Goal: Transaction & Acquisition: Purchase product/service

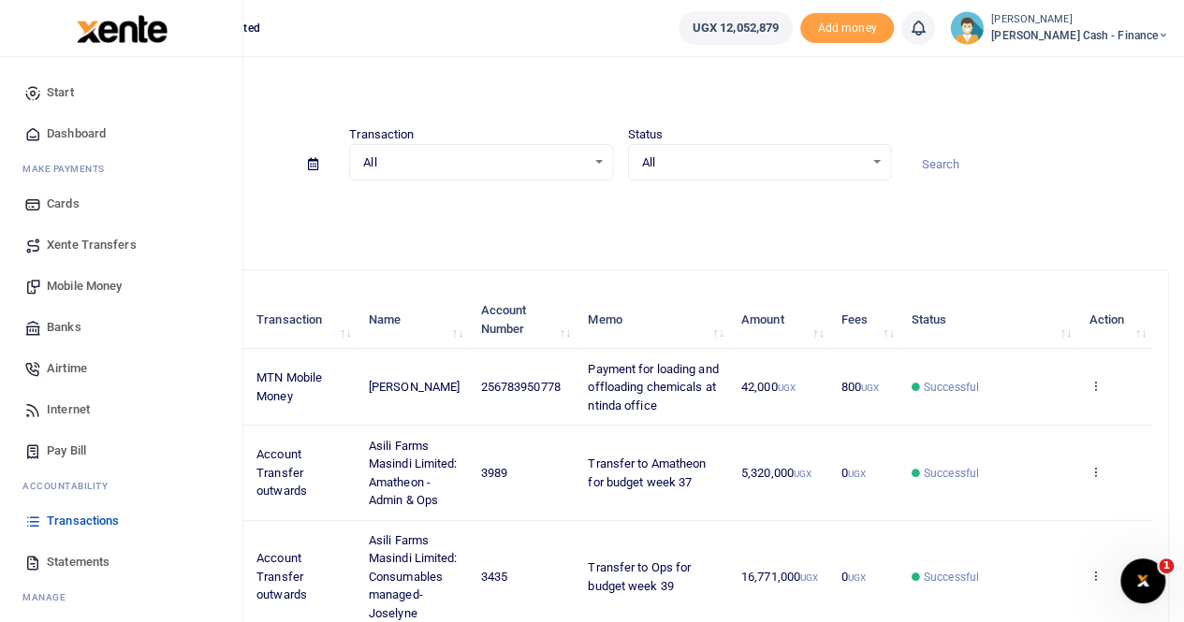
click at [82, 278] on span "Mobile Money" at bounding box center [84, 286] width 75 height 19
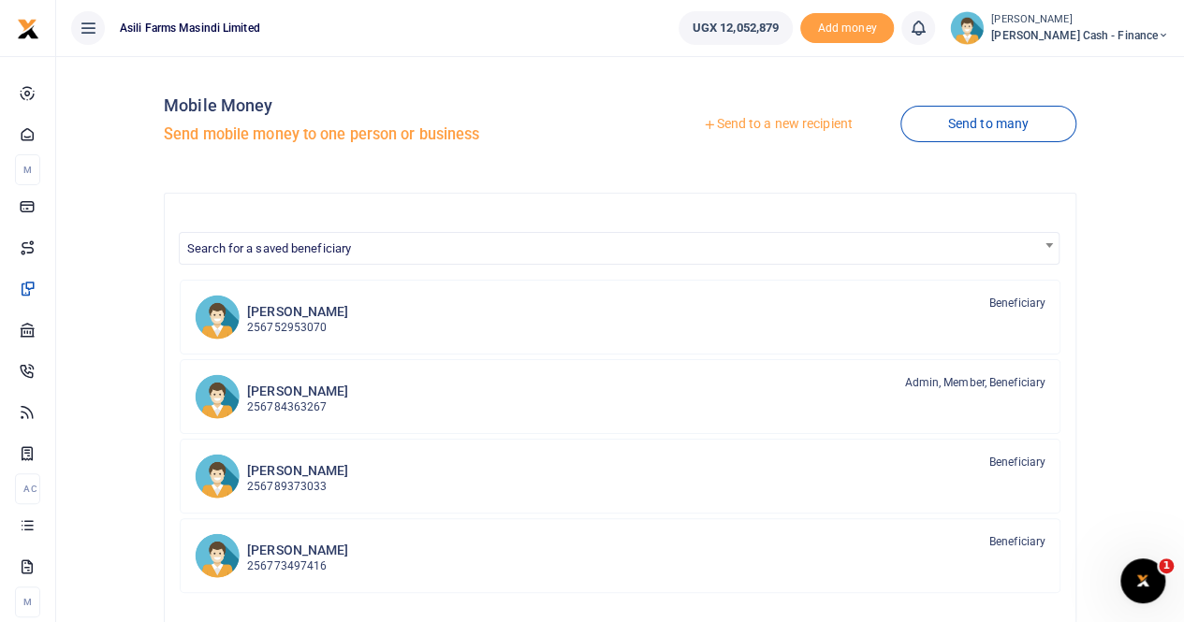
click at [768, 119] on link "Send to a new recipient" at bounding box center [777, 125] width 244 height 34
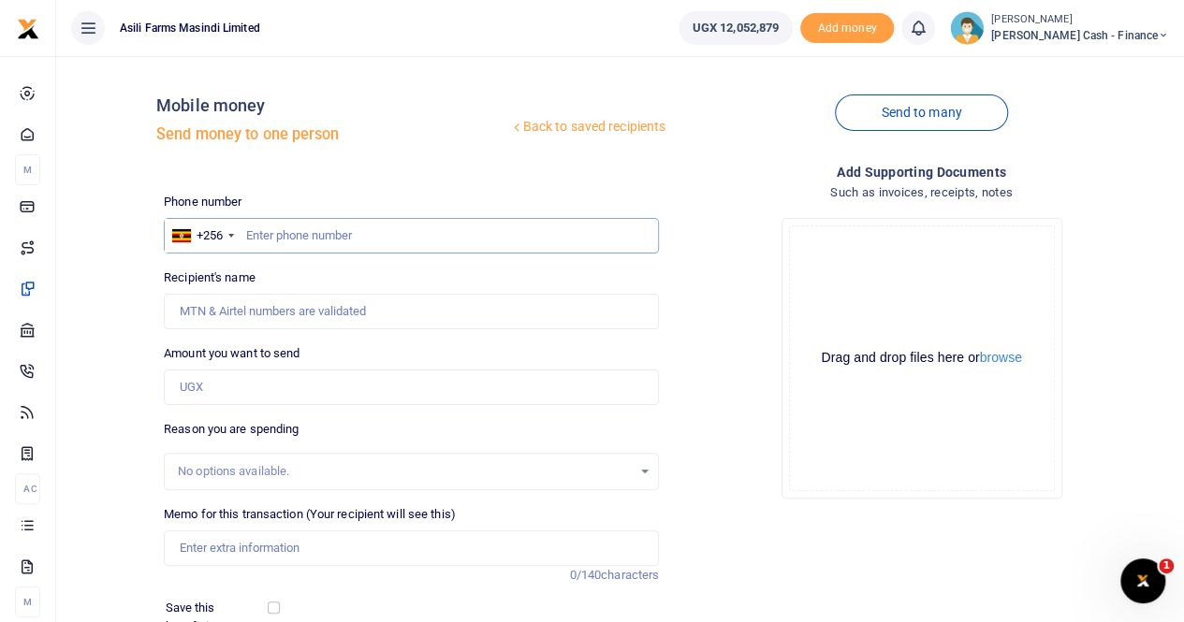
click at [294, 227] on input "text" at bounding box center [411, 236] width 495 height 36
paste input "0781028225"
type input "0781028225"
type input "Nyangoma Mariam"
type input "0781028225"
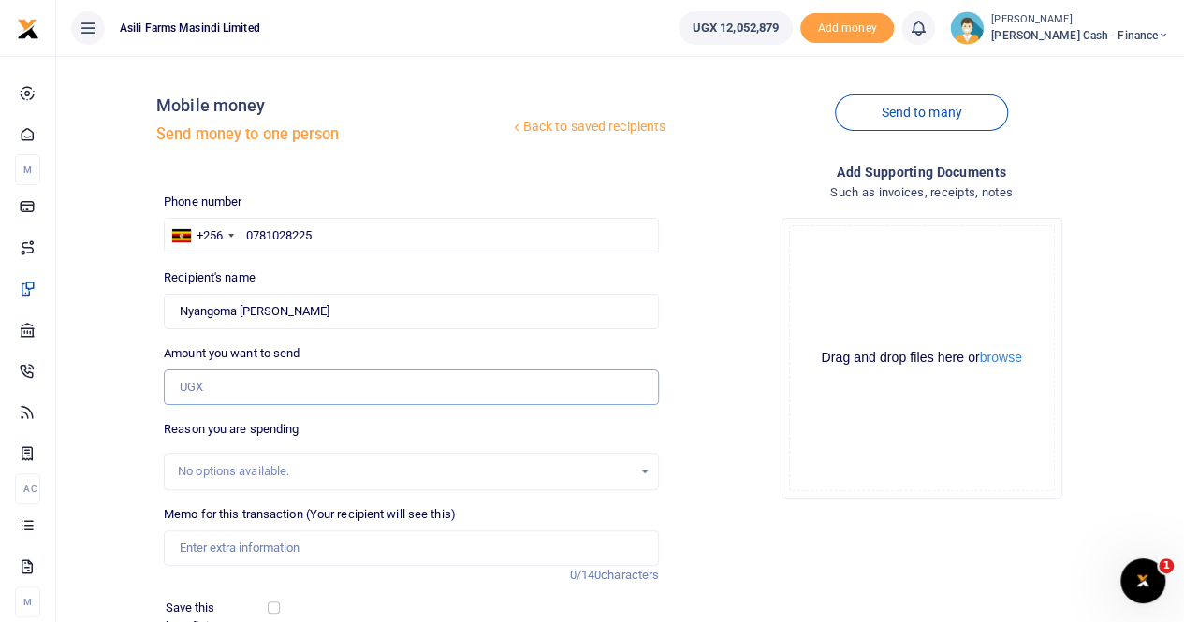
click at [241, 390] on input "Amount you want to send" at bounding box center [411, 388] width 495 height 36
paste input "150,000"
type input "150,000"
click at [249, 553] on input "Memo for this transaction (Your recipient will see this)" at bounding box center [411, 548] width 495 height 36
click at [246, 541] on input "Memo for this transaction (Your recipient will see this)" at bounding box center [411, 548] width 495 height 36
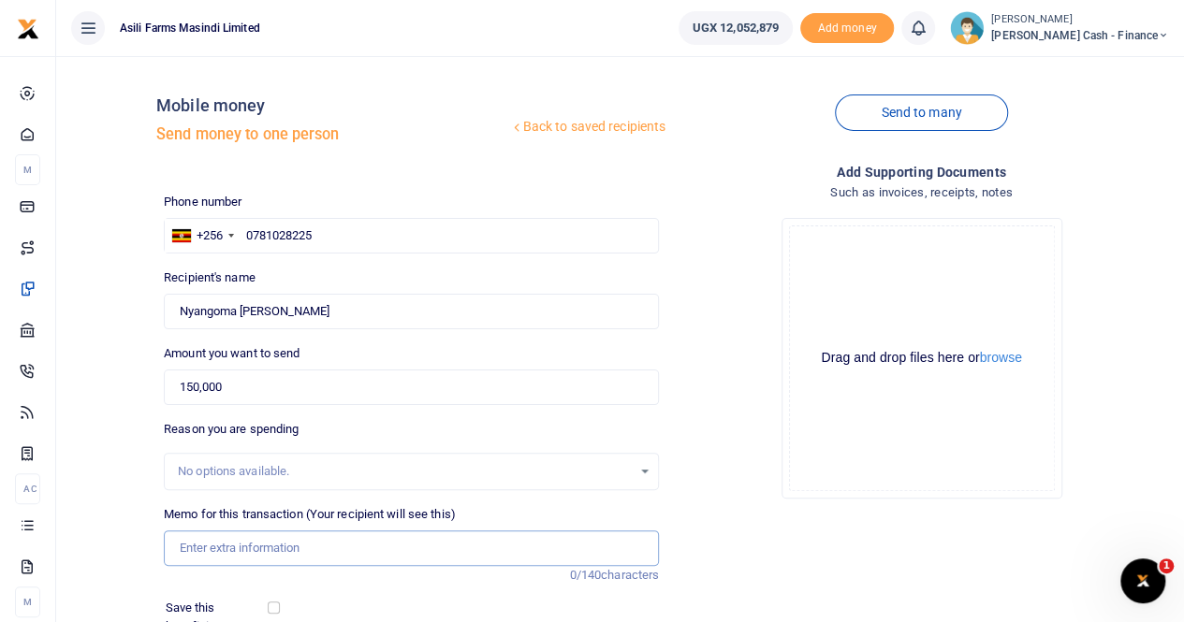
paste input "INSECTICIDES FOR SPRAYING SOYBEAN STACKS AT WINGREENS WAREHOUSE."
click at [179, 548] on input "INSECTICIDES FOR SPRAYING SOYBEAN STACKS AT WINGREENS WAREHOUSE." at bounding box center [411, 548] width 495 height 36
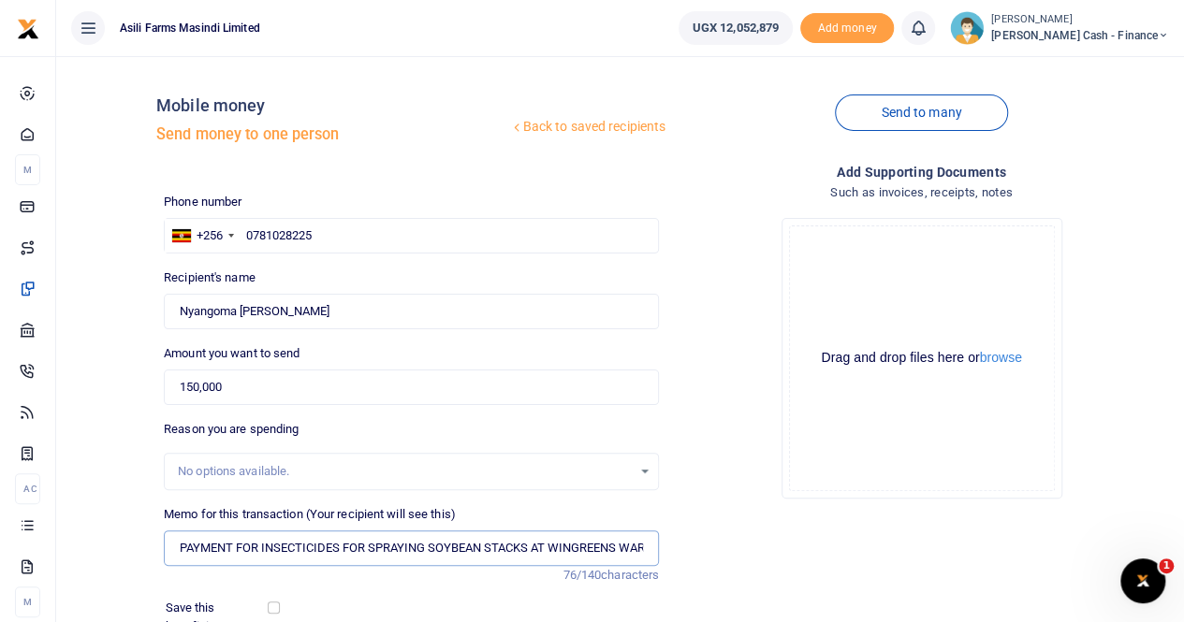
click at [258, 551] on input "PAYMENT FOR INSECTICIDES FOR SPRAYING SOYBEAN STACKS AT WINGREENS WAREHOUSE." at bounding box center [411, 548] width 495 height 36
click at [1005, 364] on button "browse" at bounding box center [1001, 358] width 42 height 14
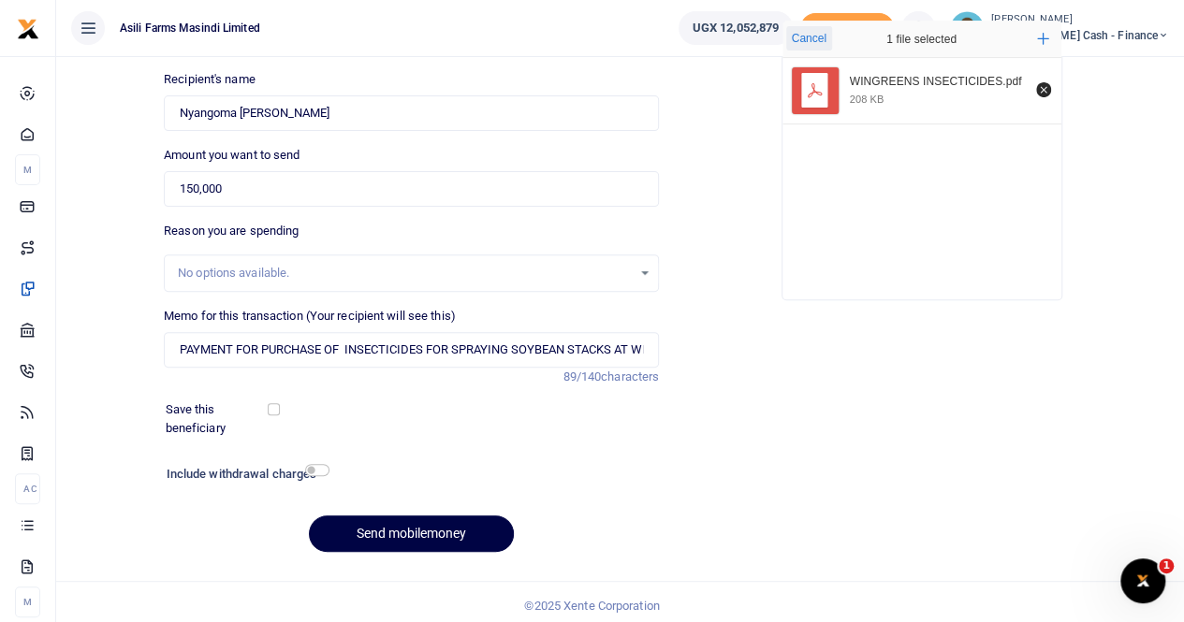
scroll to position [204, 0]
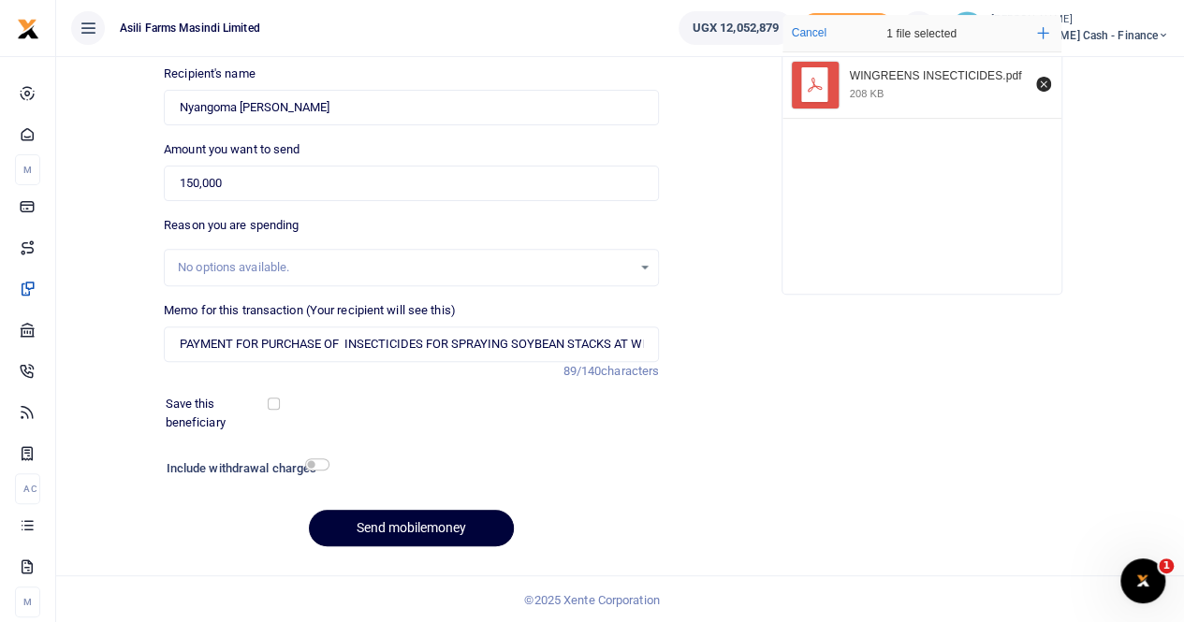
click at [380, 527] on button "Send mobilemoney" at bounding box center [411, 528] width 205 height 36
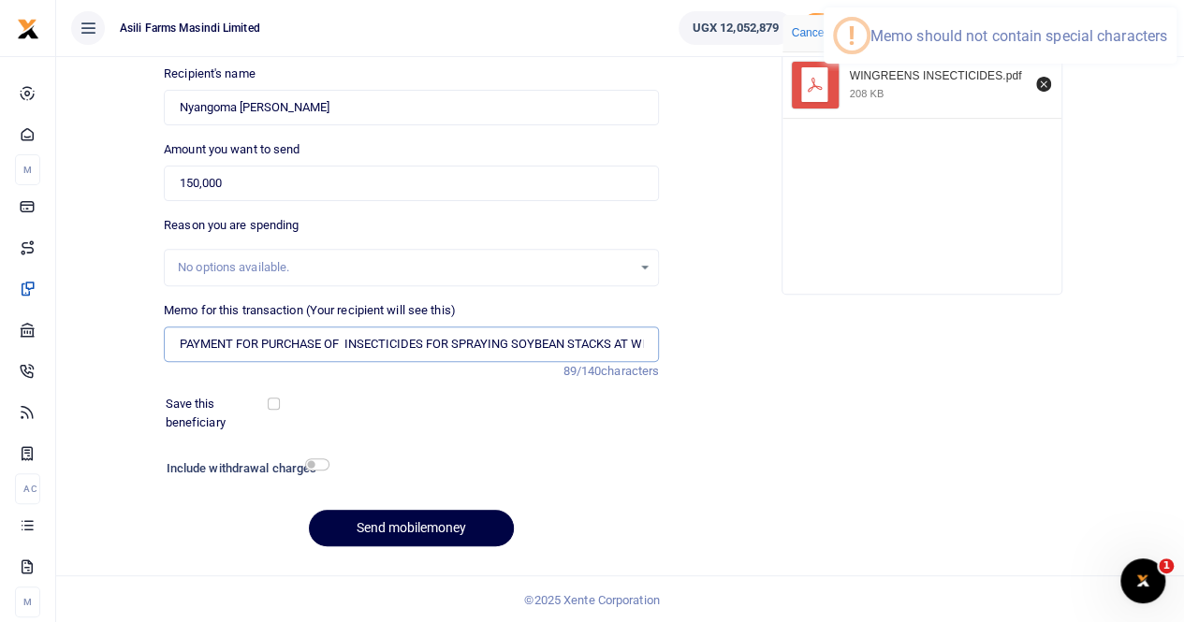
click at [233, 342] on input "PAYMENT FOR PURCHASE OF INSECTICIDES FOR SPRAYING SOYBEAN STACKS AT WINGREENS W…" at bounding box center [411, 345] width 495 height 36
click at [351, 339] on input "PAYMENT FOR PURCHASE OF INSECTICIDES FOR SPRAYING SOYBEAN STACKS AT WINGREENS W…" at bounding box center [411, 345] width 495 height 36
click at [509, 341] on input "PAYMENT FOR PURCHASE OF INSECTICIDES FOR SPRAYING SOYBEAN STACKS AT WINGREENS W…" at bounding box center [411, 345] width 495 height 36
click at [643, 345] on input "PAYMENT FOR PURCHASE OF INSECTICIDES FOR SPRAYING SOYBEAN STACKS AT WINGREENS W…" at bounding box center [411, 345] width 495 height 36
click at [654, 345] on input "PAYMENT FOR PURCHASE OF INSECTICIDES FOR SPRAYING SOYBEAN STACKS AT WINGREENS W…" at bounding box center [411, 345] width 495 height 36
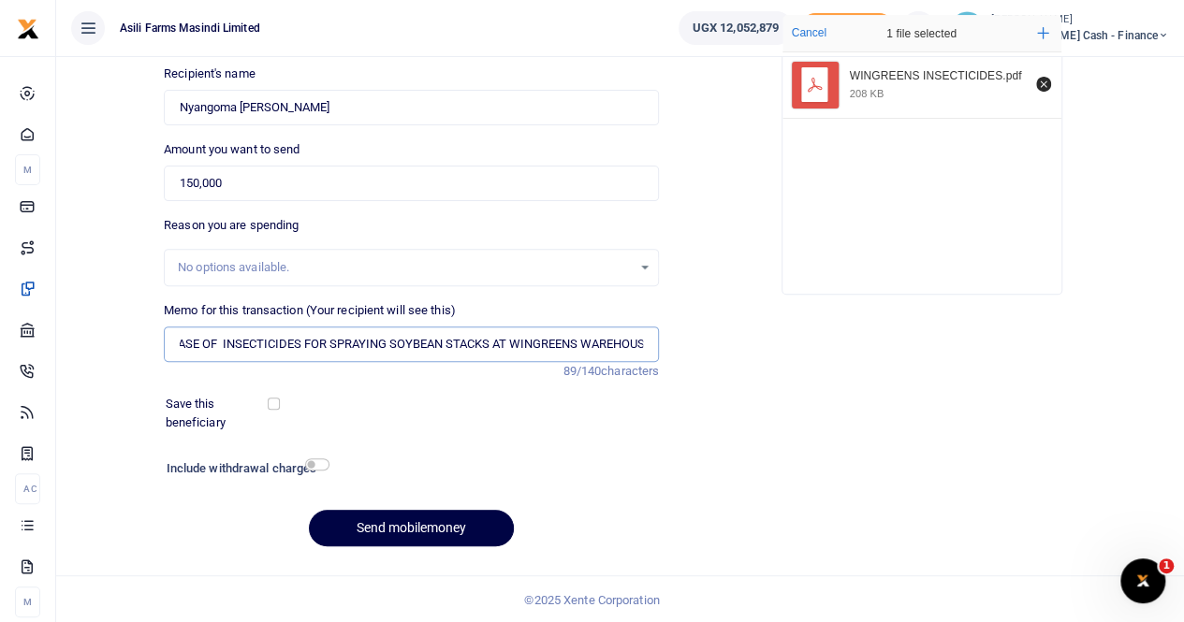
scroll to position [0, 140]
click at [657, 343] on input "PAYMENT FOR PURCHASE OF INSECTICIDES FOR SPRAYING SOYBEAN STACKS AT WINGREENS W…" at bounding box center [411, 345] width 495 height 36
type input "PAYMENT FOR PURCHASE OF INSECTICIDES FOR SPRAYING SOYBEAN STACKS AT WINGREENS W…"
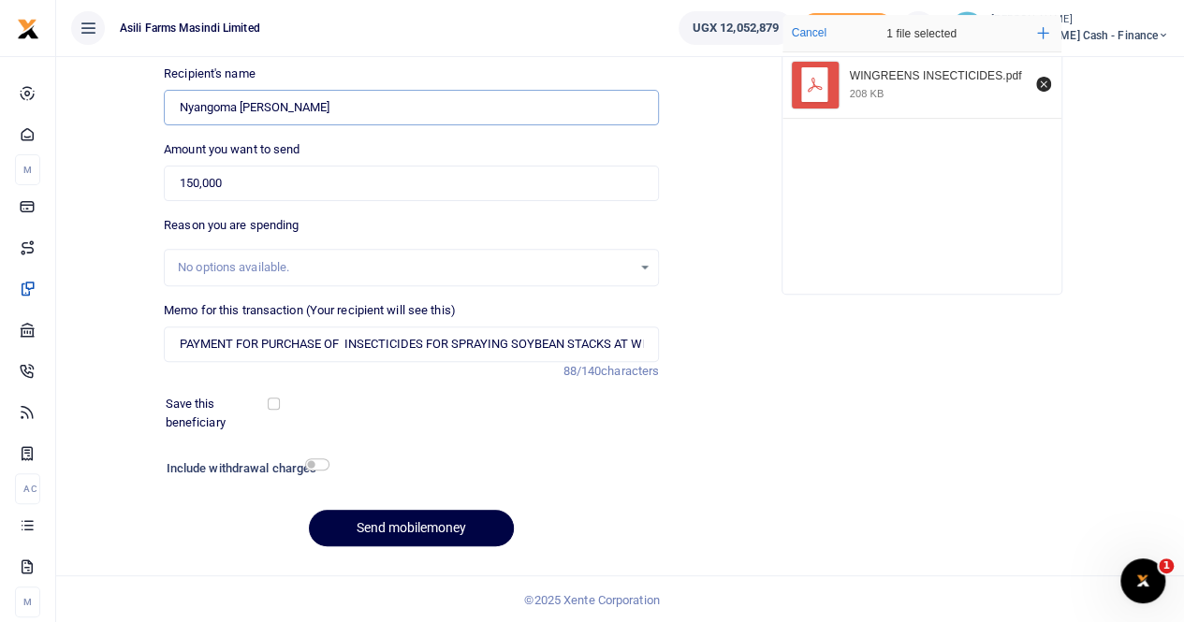
click at [298, 111] on input "Found" at bounding box center [411, 108] width 495 height 36
click at [400, 521] on button "Send mobilemoney" at bounding box center [411, 528] width 205 height 36
